Goal: Obtain resource: Obtain resource

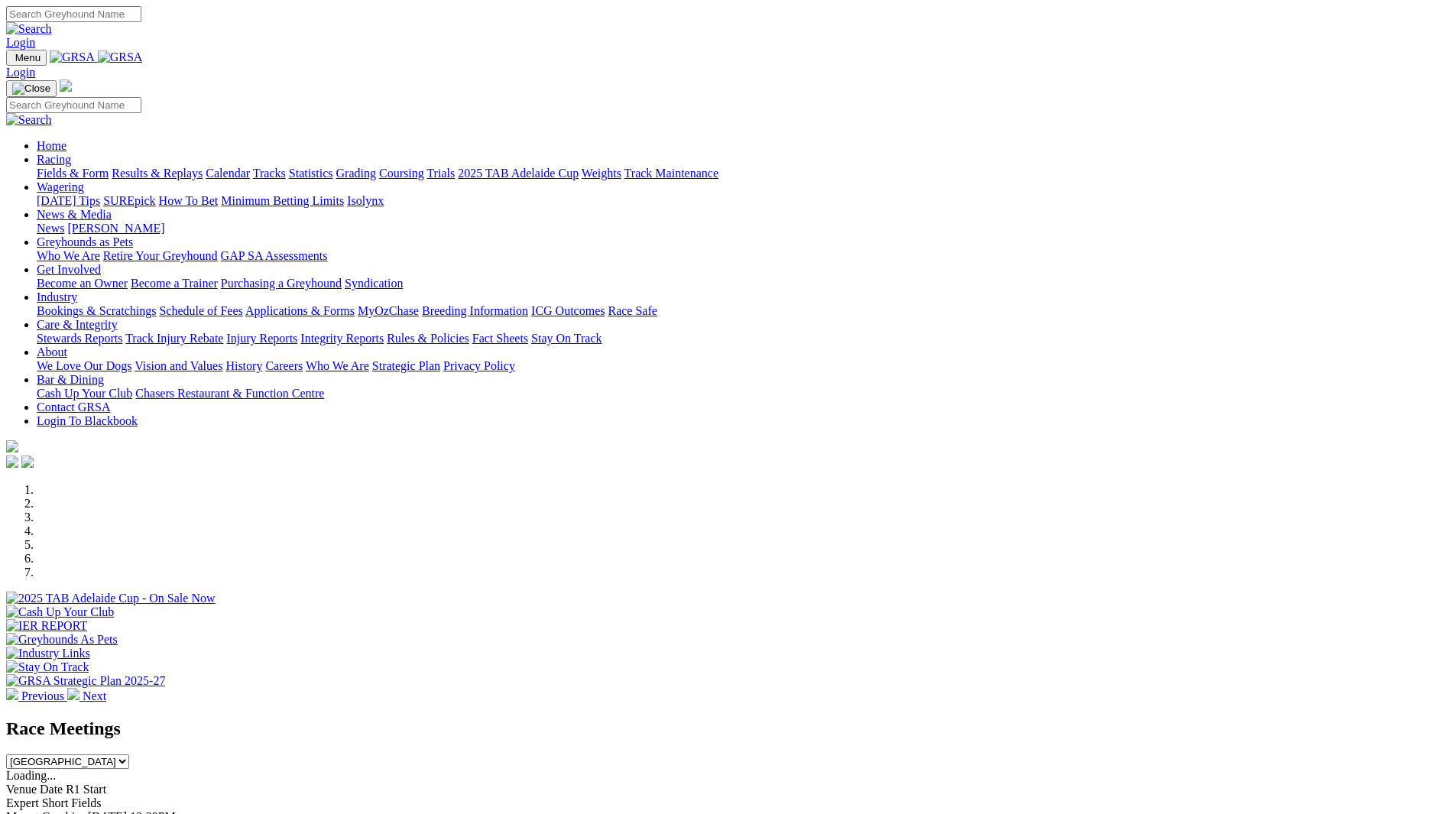
click at [109, 167] on link "Fields & Form" at bounding box center [72, 173] width 72 height 13
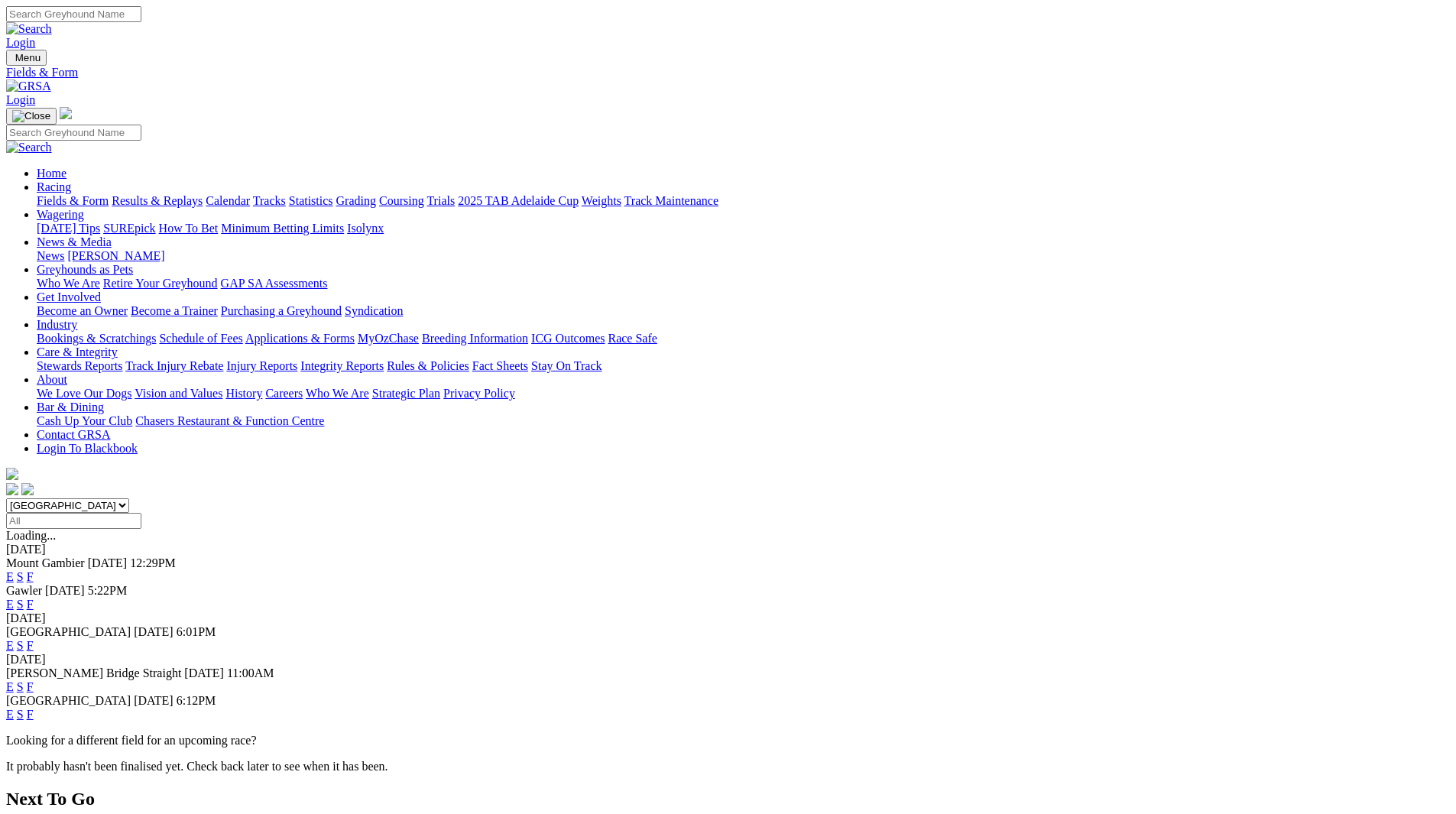
click at [14, 598] on link "E" at bounding box center [10, 605] width 7 height 13
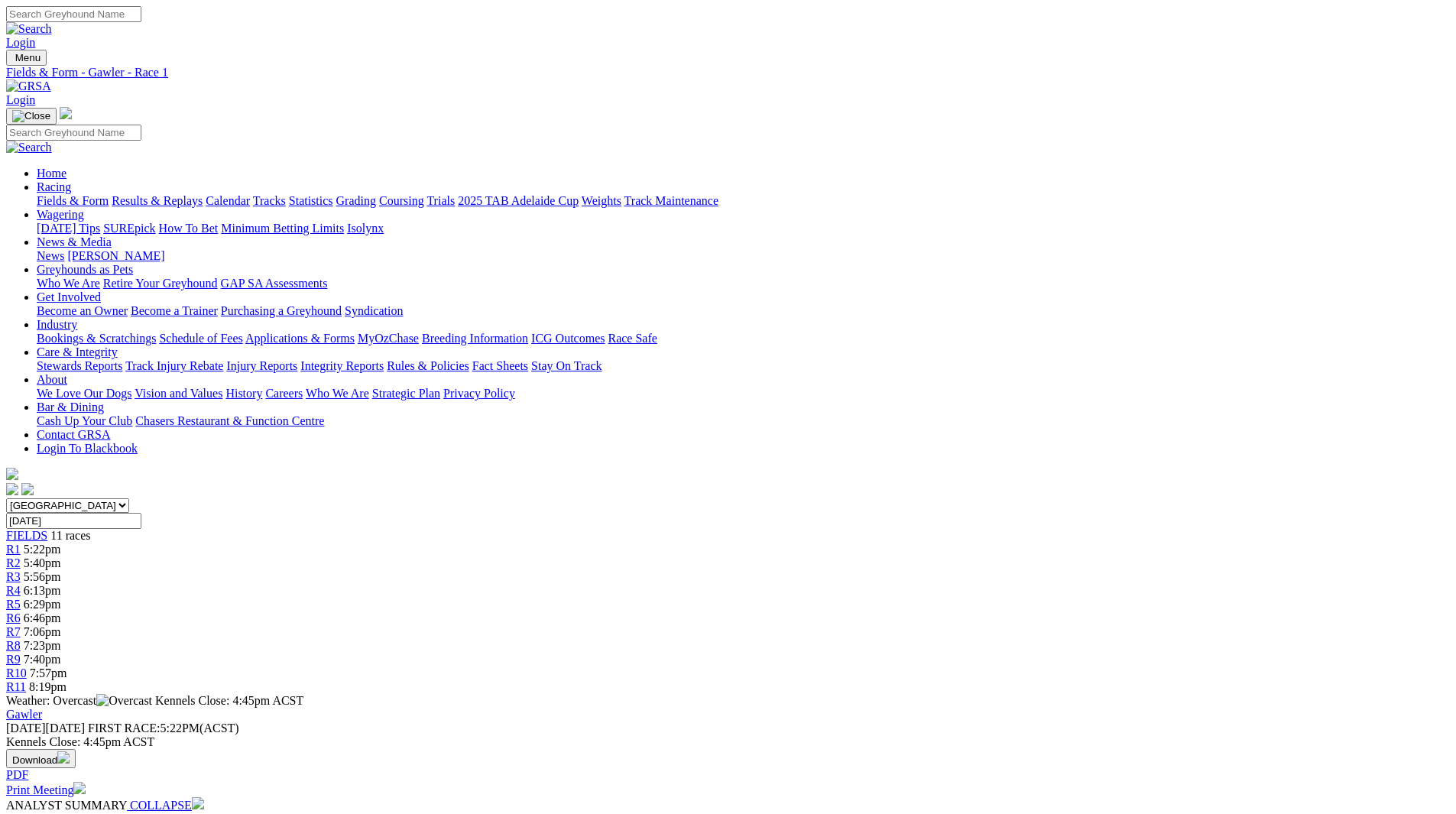
click at [85, 783] on link "Print Meeting" at bounding box center [46, 790] width 80 height 13
